Goal: Information Seeking & Learning: Learn about a topic

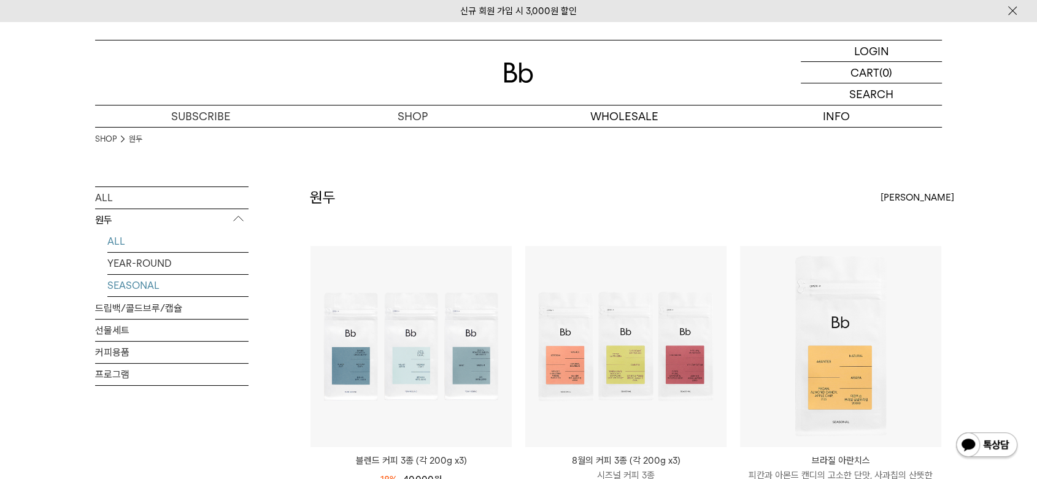
drag, startPoint x: 0, startPoint y: 0, endPoint x: 133, endPoint y: 286, distance: 315.2
click at [133, 286] on link "SEASONAL" at bounding box center [177, 285] width 141 height 21
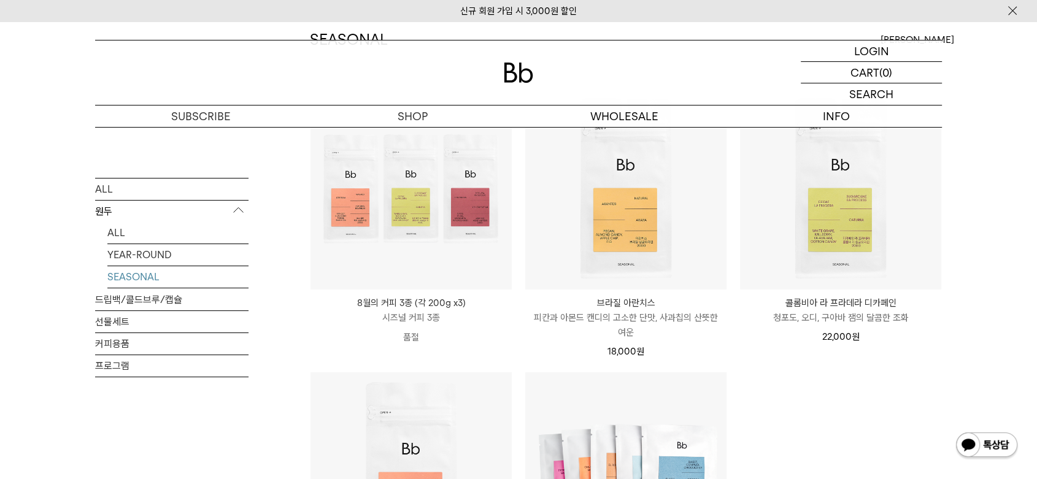
scroll to position [272, 0]
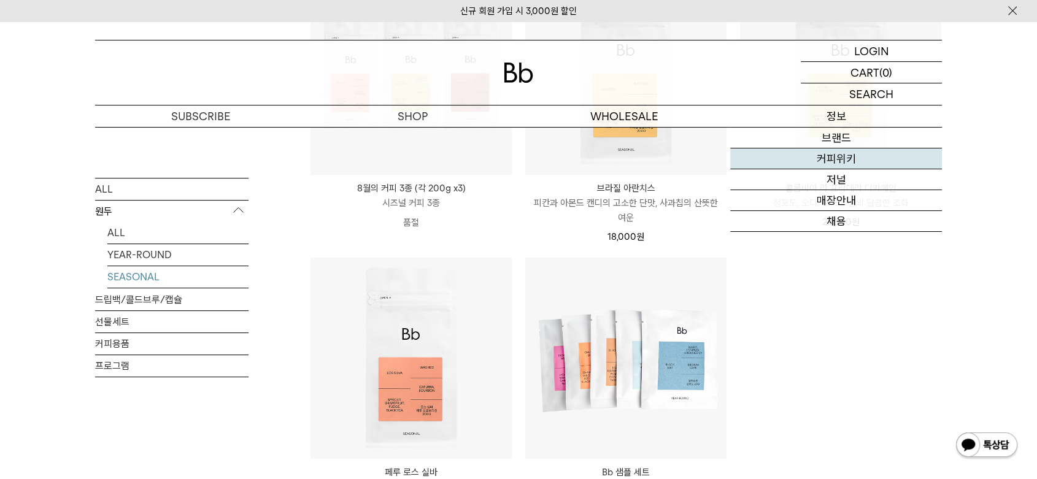
click at [830, 160] on link "커피위키" at bounding box center [836, 159] width 212 height 21
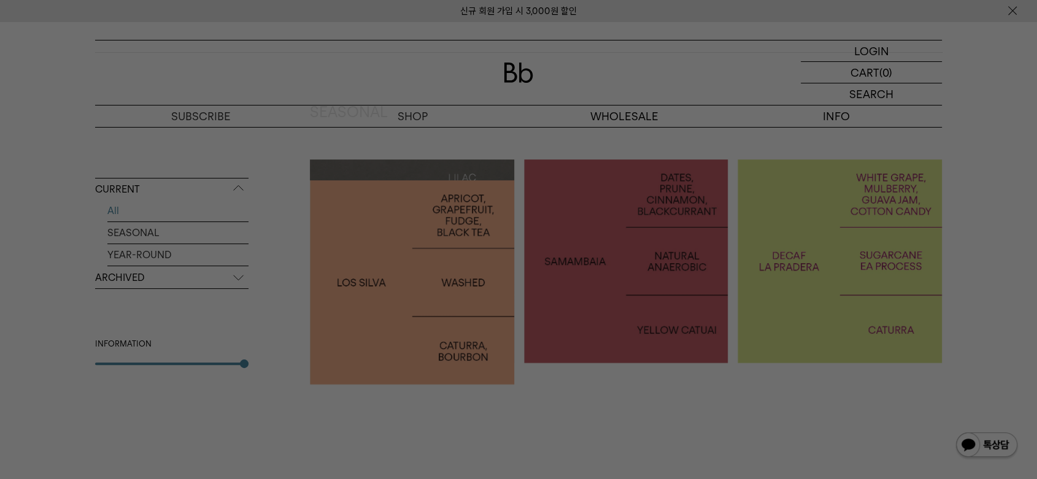
scroll to position [136, 0]
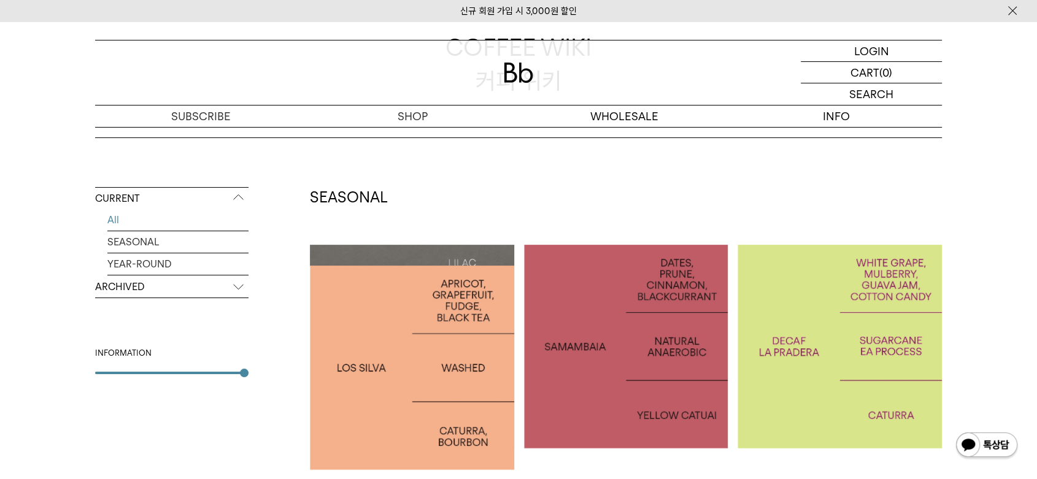
click at [119, 287] on p "ARCHIVED" at bounding box center [171, 287] width 153 height 22
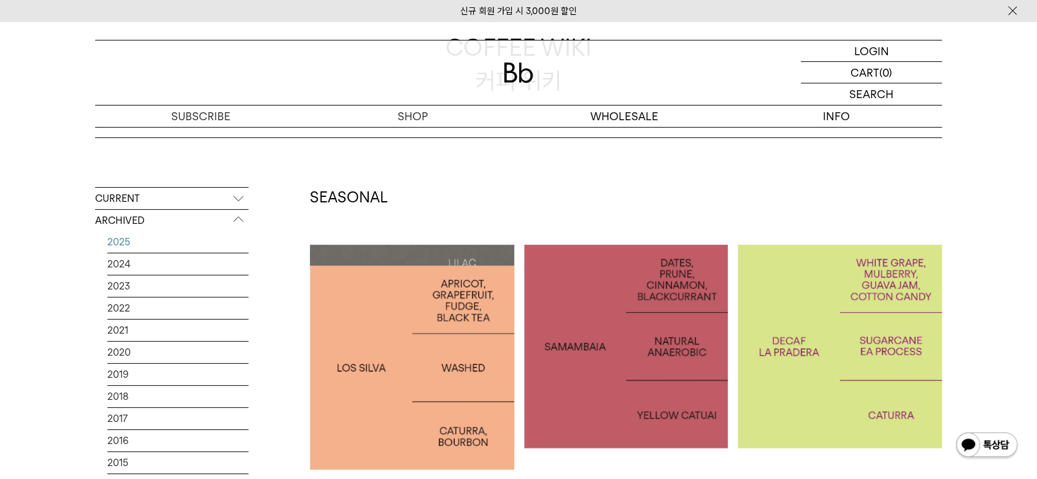
click at [127, 243] on link "2025" at bounding box center [177, 241] width 141 height 21
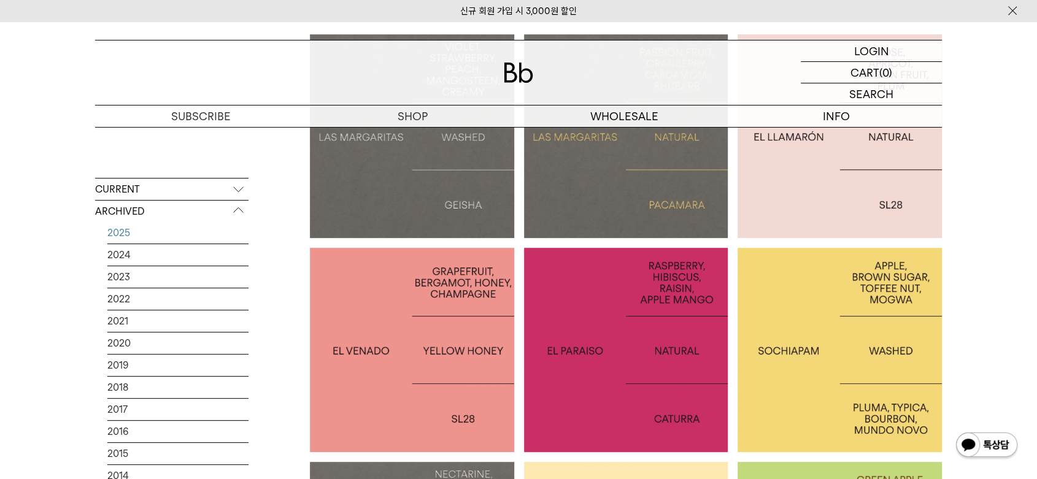
scroll to position [341, 0]
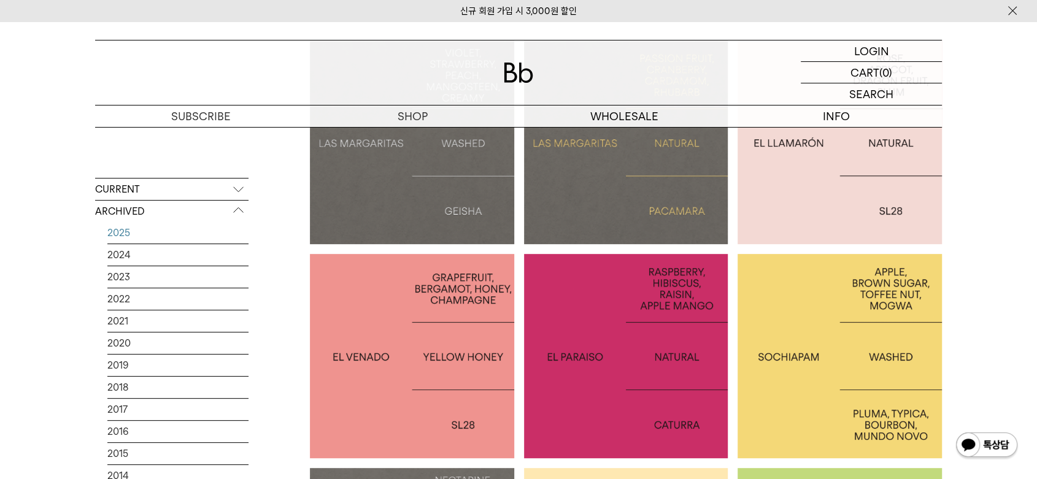
click at [692, 349] on p "COLOMBIA EL PARAISO" at bounding box center [626, 356] width 204 height 18
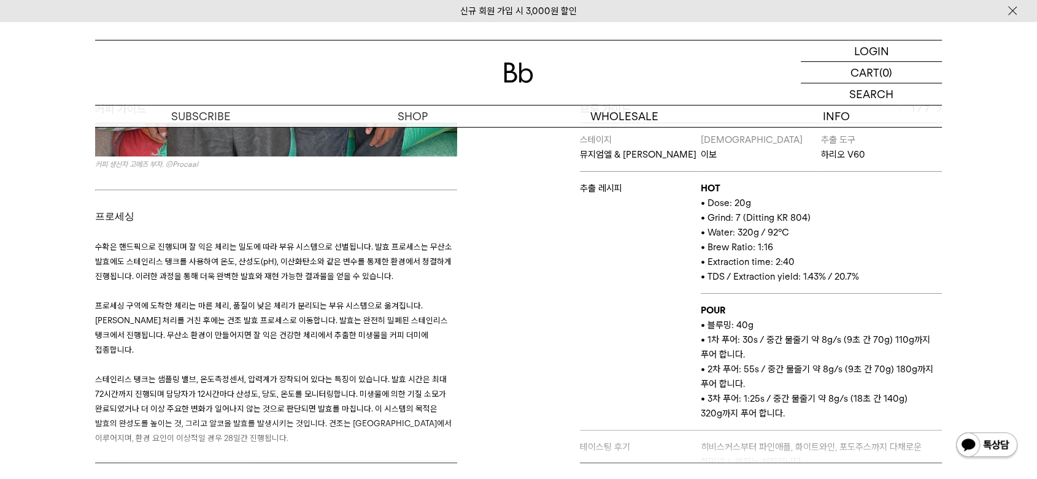
scroll to position [1022, 0]
